Goal: Navigation & Orientation: Find specific page/section

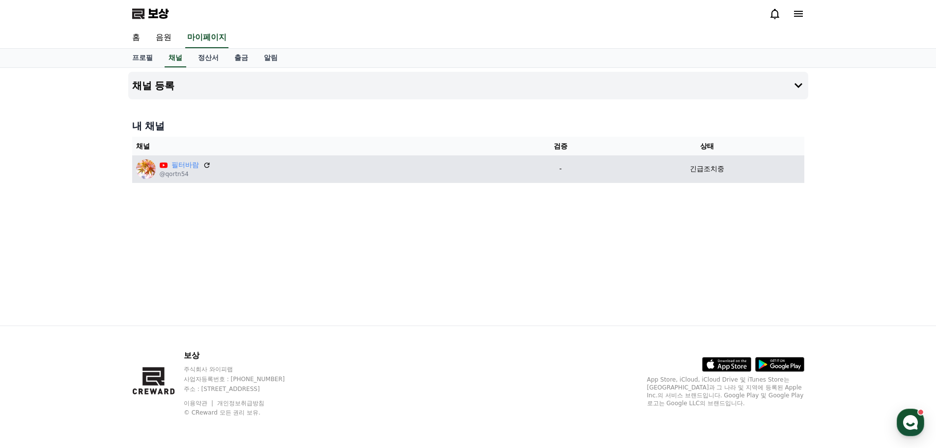
click at [708, 173] on font "긴급조치중" at bounding box center [707, 169] width 34 height 8
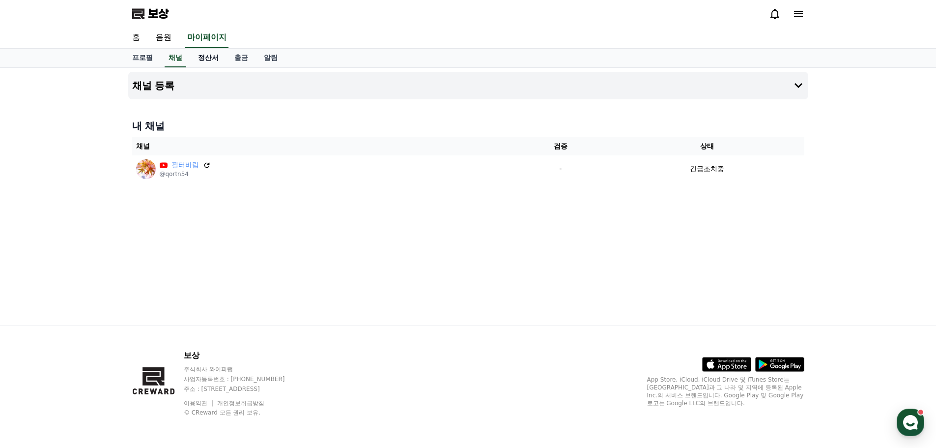
click at [212, 60] on font "정산서" at bounding box center [208, 58] width 21 height 8
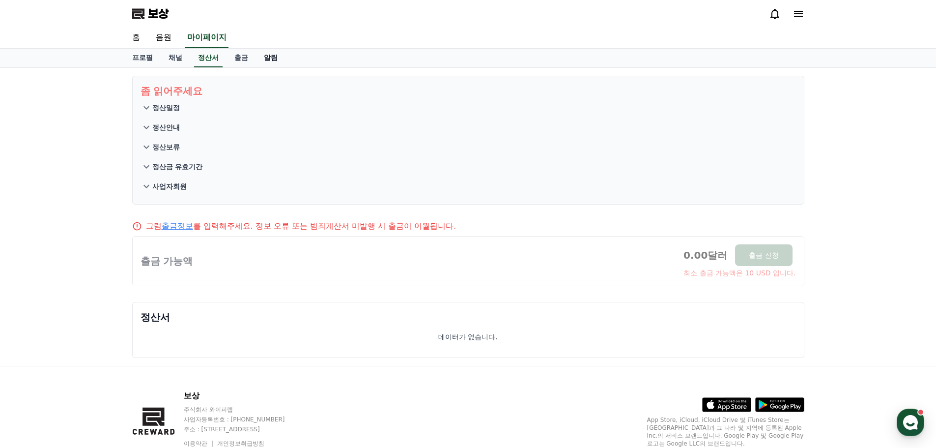
click at [268, 58] on font "알림" at bounding box center [271, 58] width 14 height 8
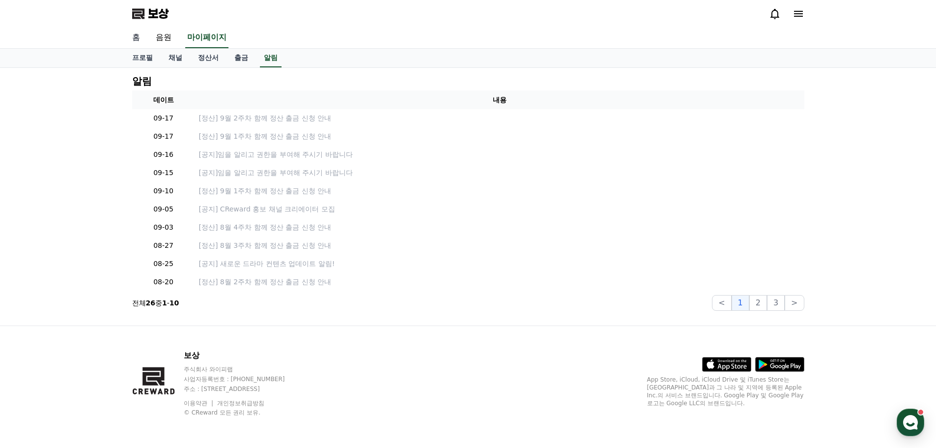
click at [136, 36] on font "홈" at bounding box center [136, 36] width 8 height 9
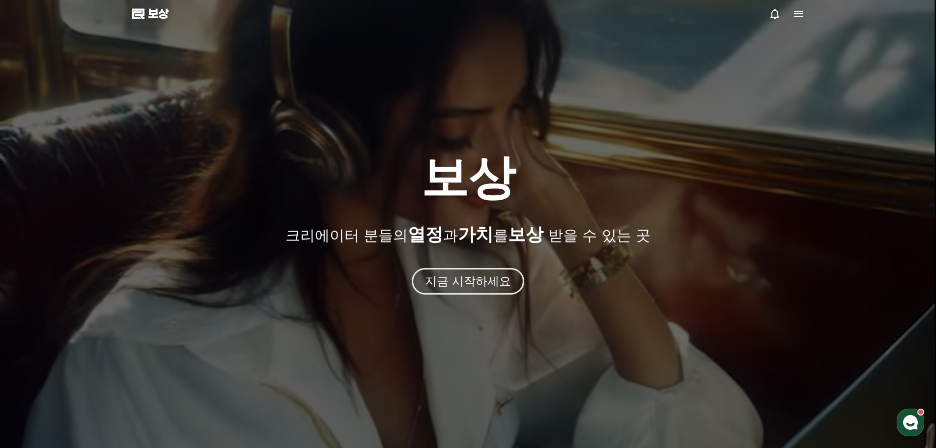
click at [802, 12] on icon at bounding box center [799, 14] width 12 height 12
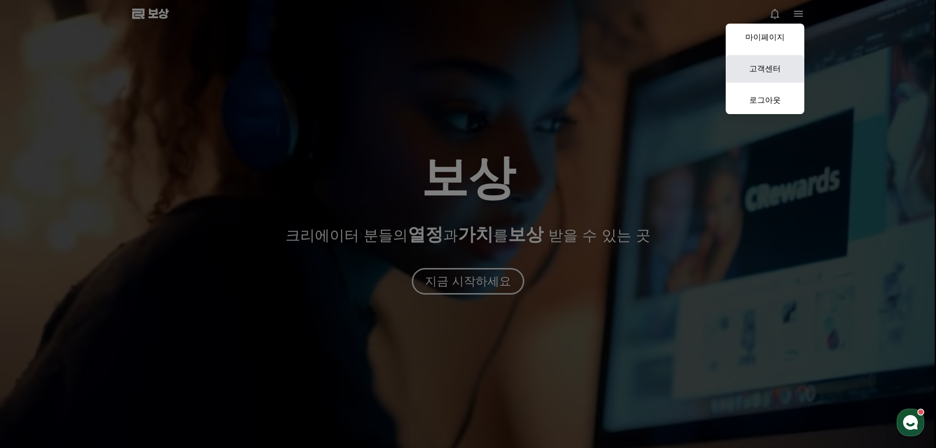
click at [763, 67] on font "고객센터" at bounding box center [765, 68] width 31 height 9
